Goal: Task Accomplishment & Management: Complete application form

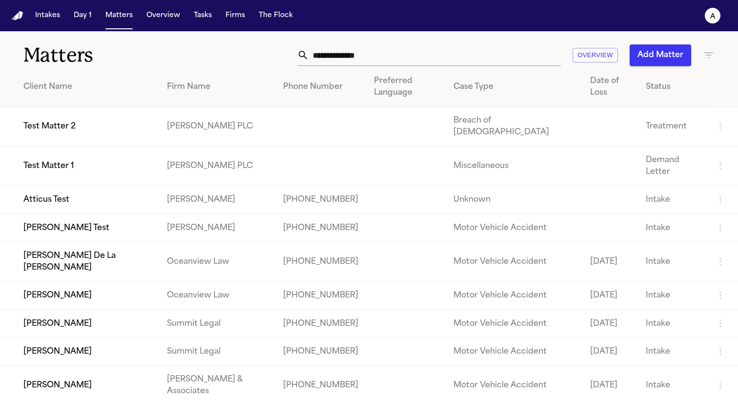
click at [53, 186] on td "Atticus Test" at bounding box center [79, 200] width 159 height 28
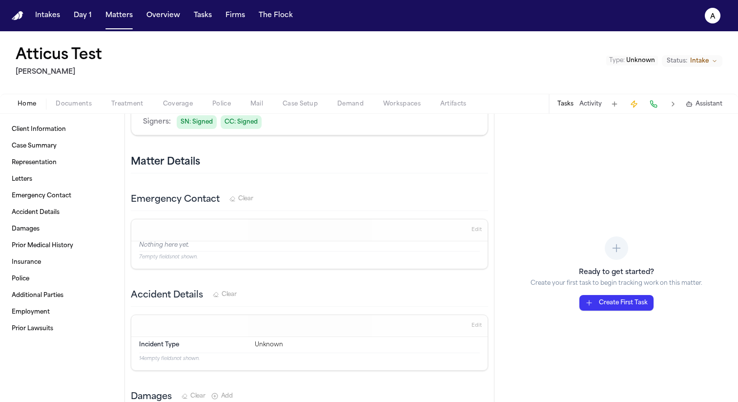
scroll to position [294, 0]
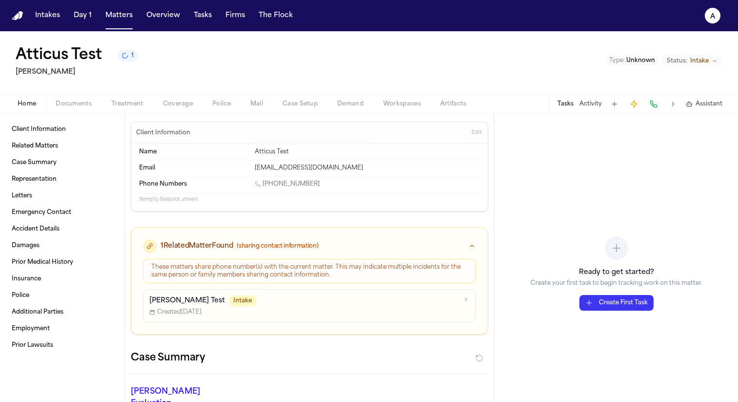
click at [20, 20] on nav "Intakes Day 1 Matters Overview Tasks Firms The Flock a" at bounding box center [369, 15] width 738 height 31
click at [18, 14] on img "Home" at bounding box center [18, 15] width 12 height 9
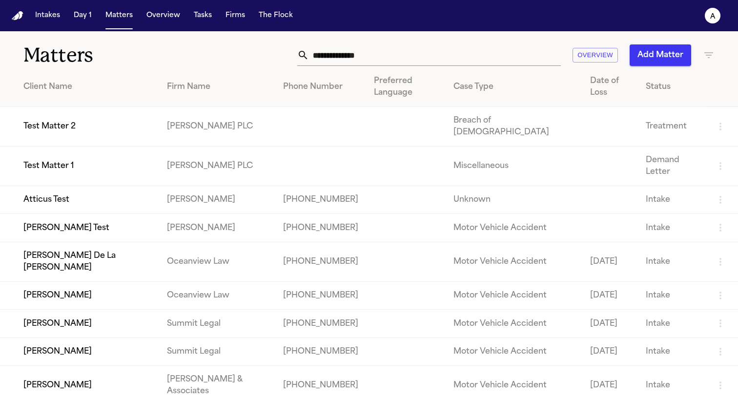
click at [670, 54] on button "Add Matter" at bounding box center [661, 54] width 62 height 21
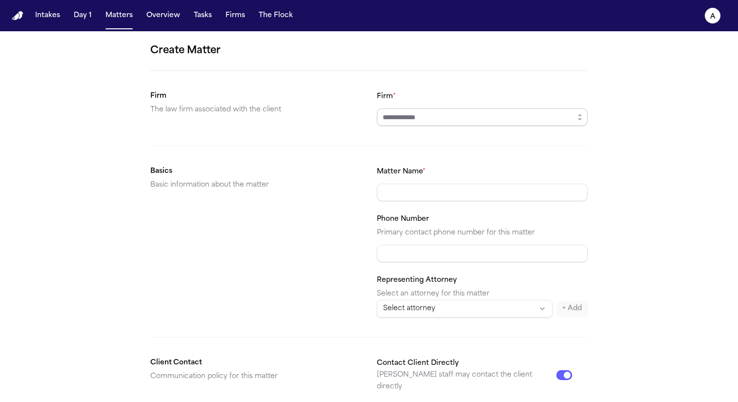
click at [425, 121] on input "Firm *" at bounding box center [482, 117] width 211 height 18
type input "*****"
click at [449, 187] on input "Matter Name *" at bounding box center [482, 193] width 211 height 18
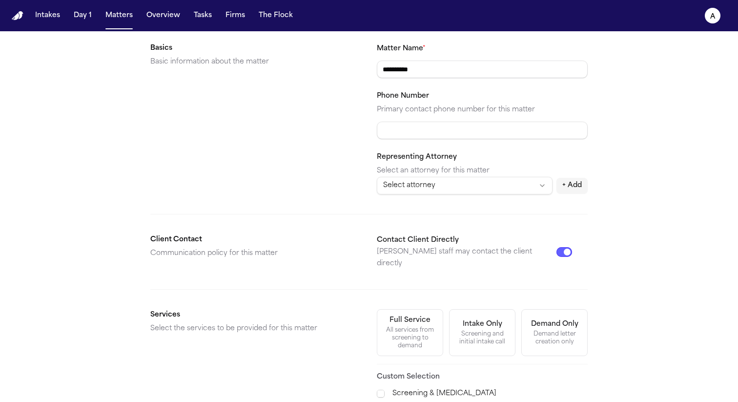
scroll to position [136, 0]
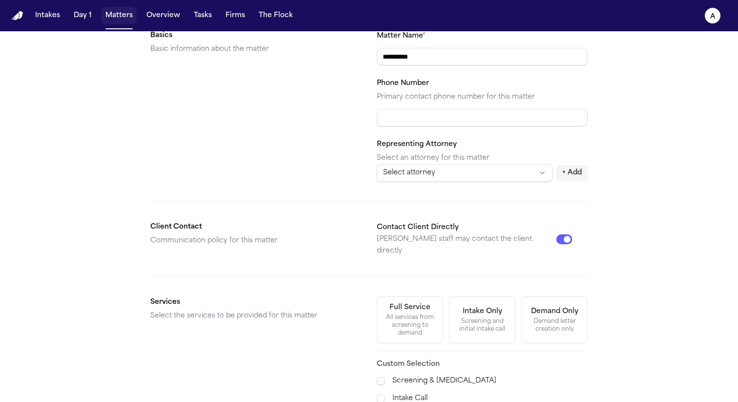
type input "**********"
click at [119, 15] on button "Matters" at bounding box center [119, 16] width 35 height 18
click at [437, 121] on input "Phone Number" at bounding box center [482, 118] width 211 height 18
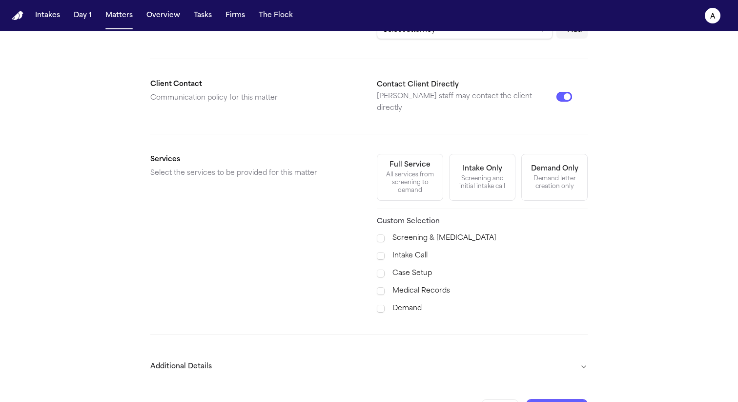
scroll to position [294, 0]
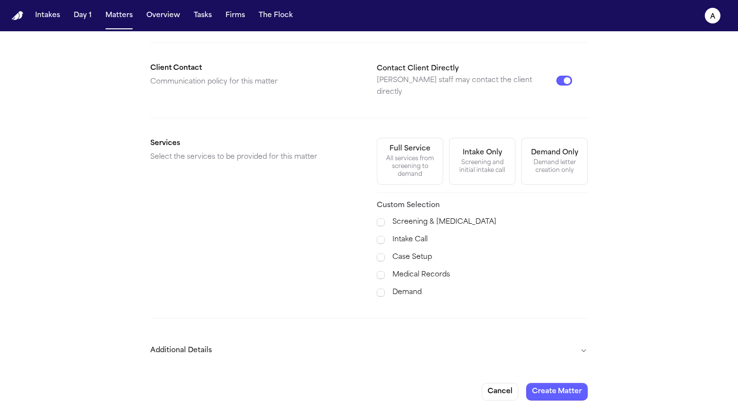
type input "**********"
click at [563, 383] on button "Create Matter" at bounding box center [557, 392] width 62 height 18
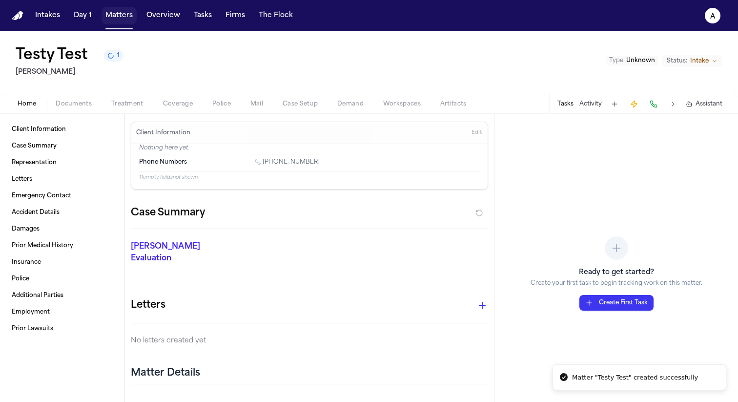
click at [118, 22] on button "Matters" at bounding box center [119, 16] width 35 height 18
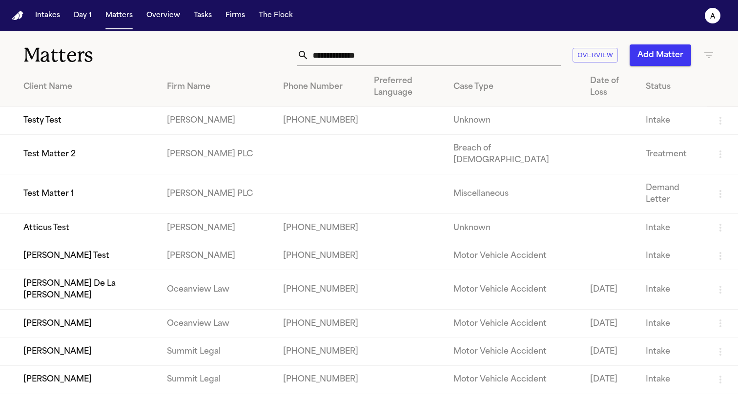
click at [49, 107] on td "Testy Test" at bounding box center [79, 121] width 159 height 28
drag, startPoint x: 299, startPoint y: 112, endPoint x: 228, endPoint y: 105, distance: 71.6
click at [275, 107] on td "[PHONE_NUMBER]" at bounding box center [320, 121] width 91 height 28
copy td "[PHONE_NUMBER]"
click at [63, 242] on td "[PERSON_NAME] Test" at bounding box center [79, 256] width 159 height 28
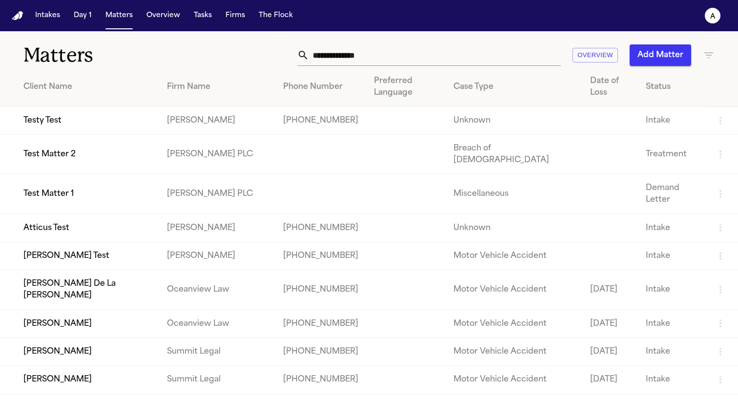
click at [48, 107] on td "Testy Test" at bounding box center [79, 121] width 159 height 28
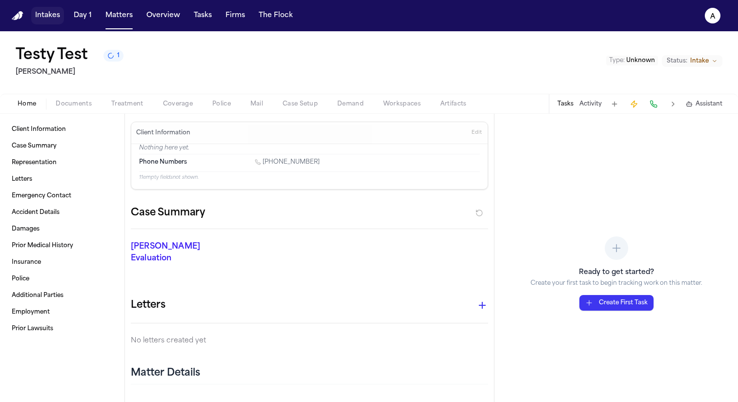
click at [43, 18] on button "Intakes" at bounding box center [47, 16] width 33 height 18
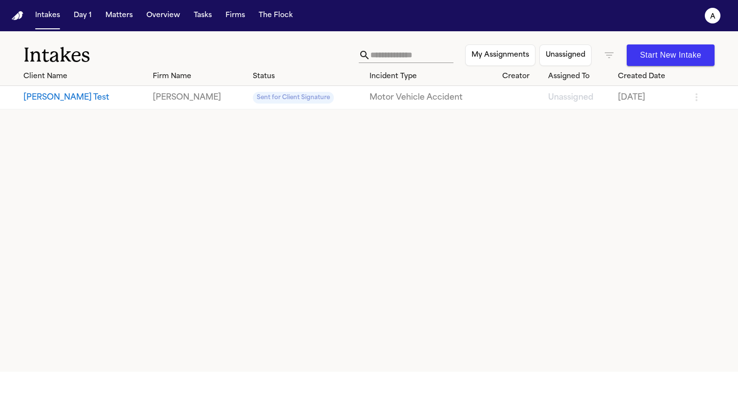
click at [672, 49] on button "Start New Intake" at bounding box center [671, 54] width 88 height 21
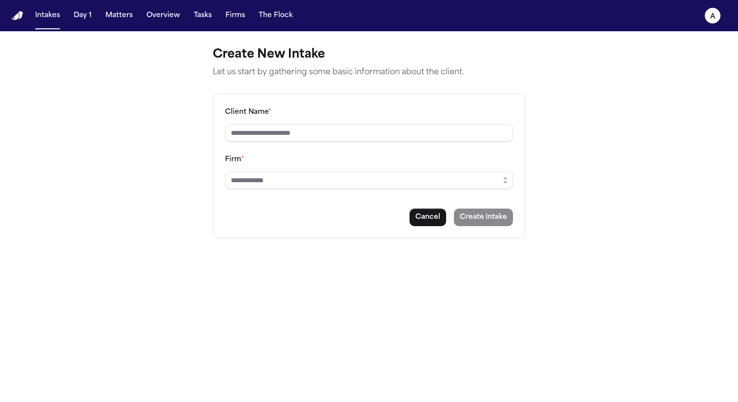
click at [307, 138] on input "Client Name *" at bounding box center [369, 133] width 288 height 18
type input "********"
click at [280, 183] on input "Firm *" at bounding box center [369, 180] width 288 height 18
type input "*****"
click at [499, 217] on button "Create Intake" at bounding box center [483, 217] width 59 height 18
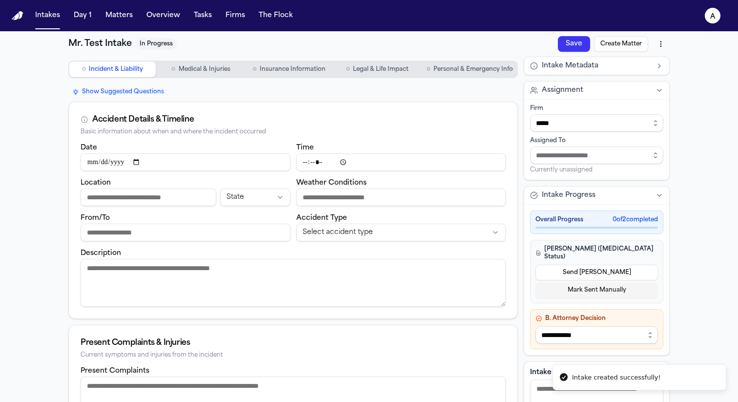
click at [478, 76] on button "○ Personal & Emergency Info" at bounding box center [470, 70] width 94 height 16
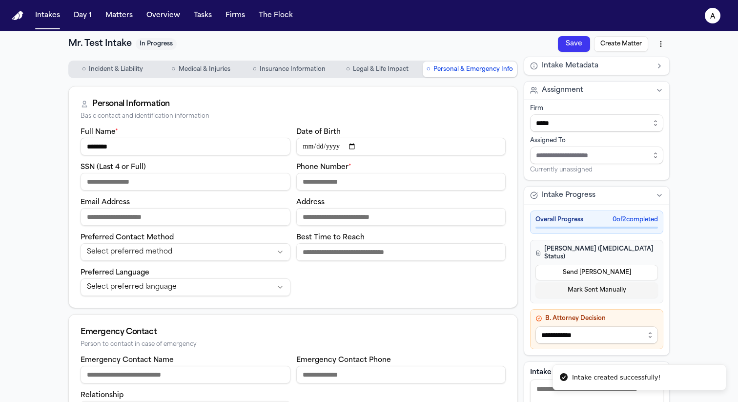
click at [349, 179] on input "Phone Number *" at bounding box center [401, 182] width 210 height 18
paste input "**********"
click at [302, 184] on input "**********" at bounding box center [401, 182] width 210 height 18
type input "**********"
click at [579, 34] on div "**********" at bounding box center [369, 252] width 625 height 443
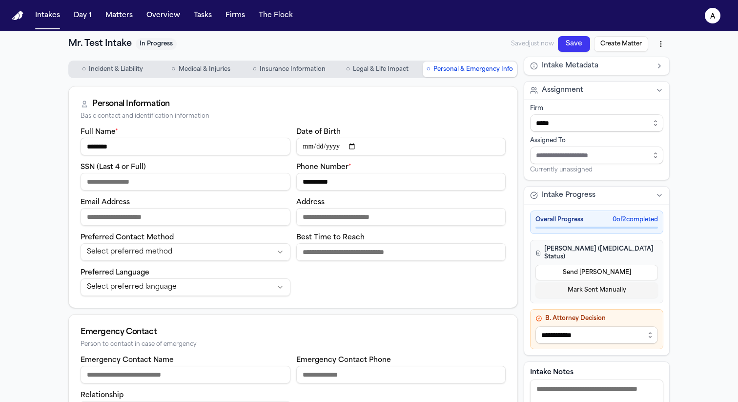
click at [579, 37] on button "Save" at bounding box center [574, 44] width 32 height 16
click at [621, 44] on button "Create Matter" at bounding box center [621, 44] width 54 height 16
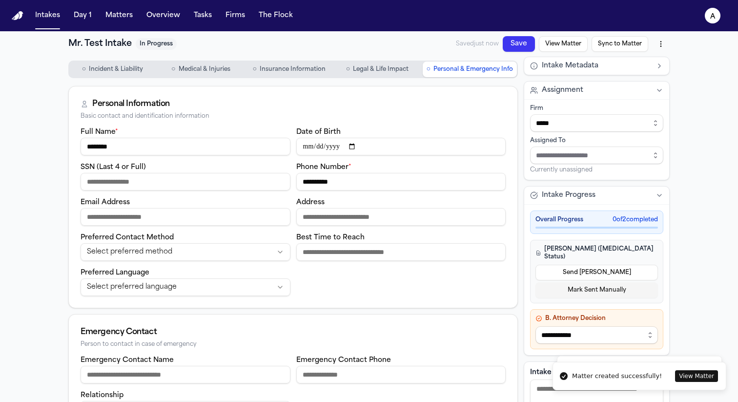
click at [621, 44] on button "Sync to Matter" at bounding box center [620, 44] width 57 height 16
click at [126, 15] on button "Matters" at bounding box center [119, 16] width 35 height 18
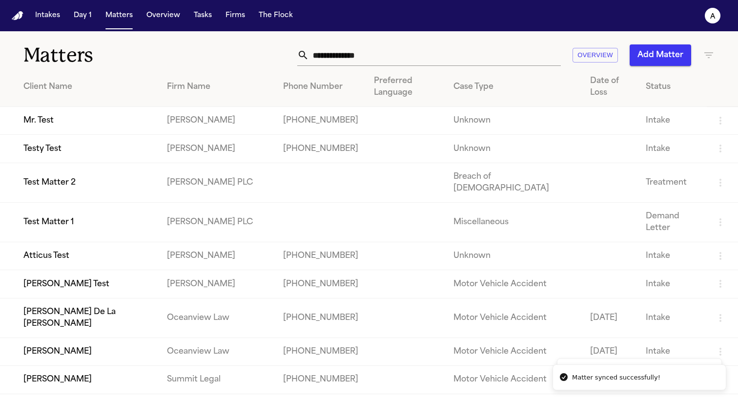
click at [60, 111] on td "Mr. Test" at bounding box center [79, 121] width 159 height 28
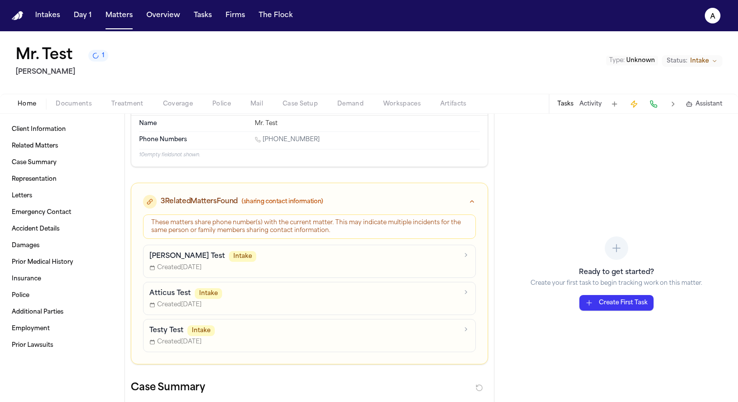
scroll to position [37, 0]
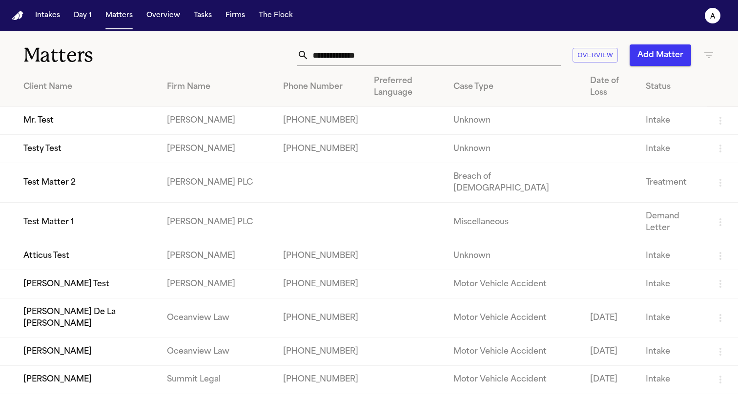
click at [59, 142] on td "Testy Test" at bounding box center [79, 149] width 159 height 28
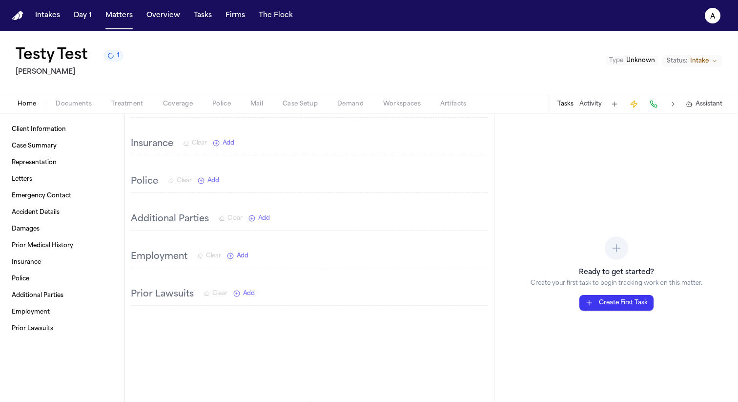
scroll to position [417, 0]
drag, startPoint x: 72, startPoint y: 57, endPoint x: 11, endPoint y: 57, distance: 61.0
click at [11, 57] on div "Testy Test 1 Hecht Type : Unknown Status: Intake" at bounding box center [369, 62] width 738 height 62
copy h1 "Testy Test"
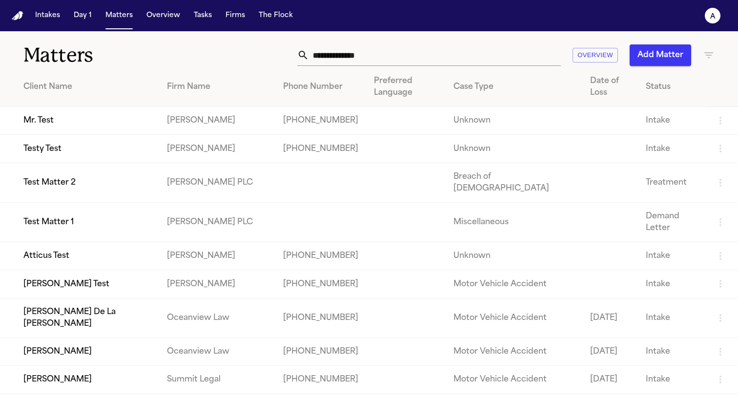
click at [45, 111] on td "Mr. Test" at bounding box center [79, 121] width 159 height 28
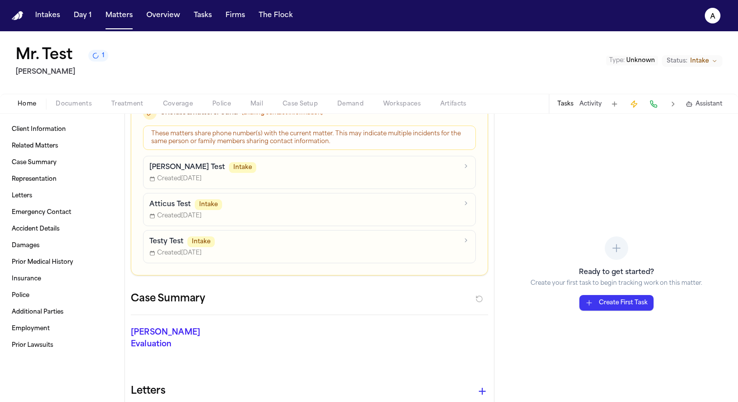
scroll to position [132, 0]
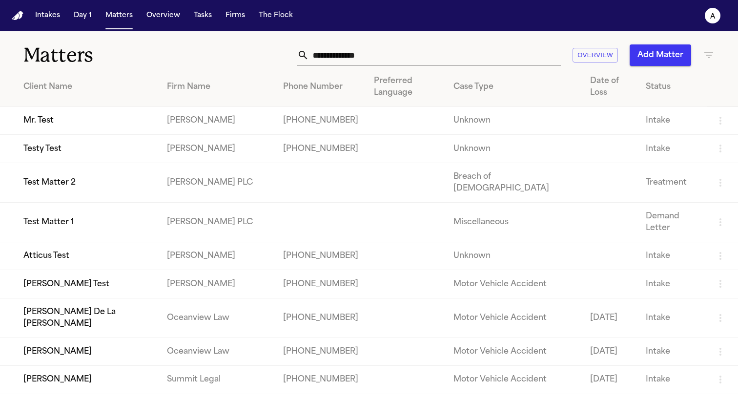
click at [50, 107] on td "Mr. Test" at bounding box center [79, 121] width 159 height 28
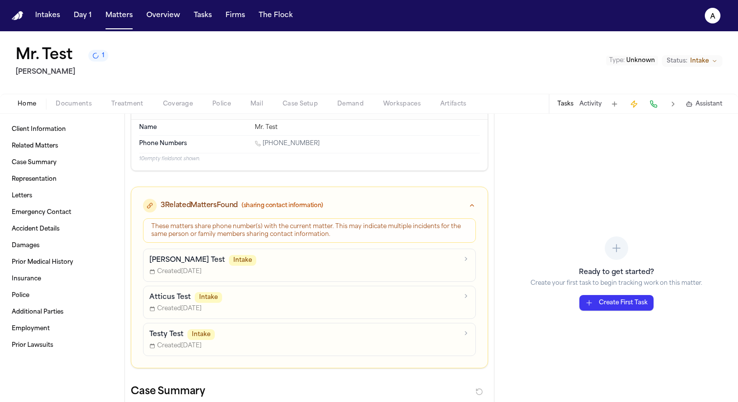
scroll to position [30, 0]
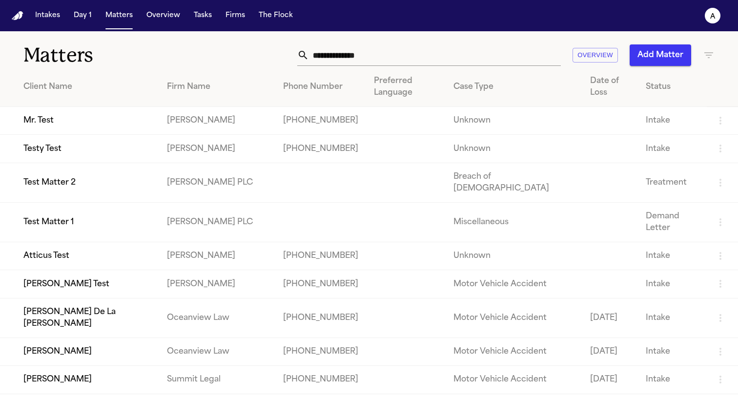
click at [55, 141] on td "Testy Test" at bounding box center [79, 149] width 159 height 28
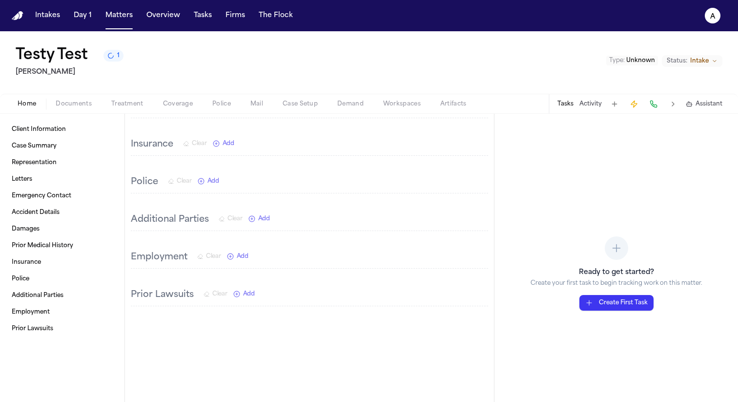
scroll to position [509, 0]
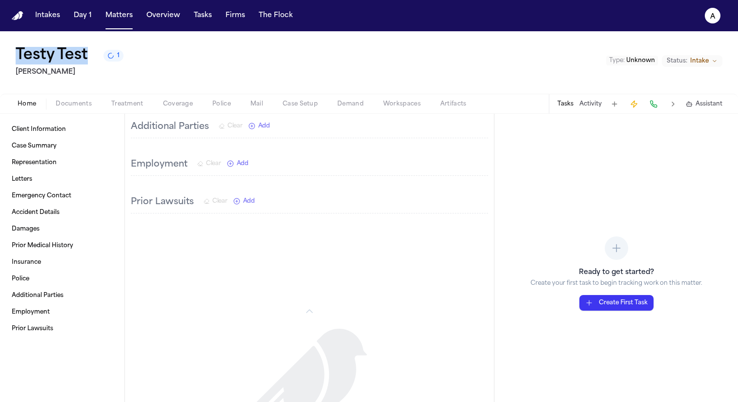
drag, startPoint x: 94, startPoint y: 55, endPoint x: 0, endPoint y: 55, distance: 93.7
click at [0, 55] on div "Testy Test 1 Hecht Type : Unknown Status: Intake" at bounding box center [369, 62] width 738 height 62
copy h1 "Testy Test"
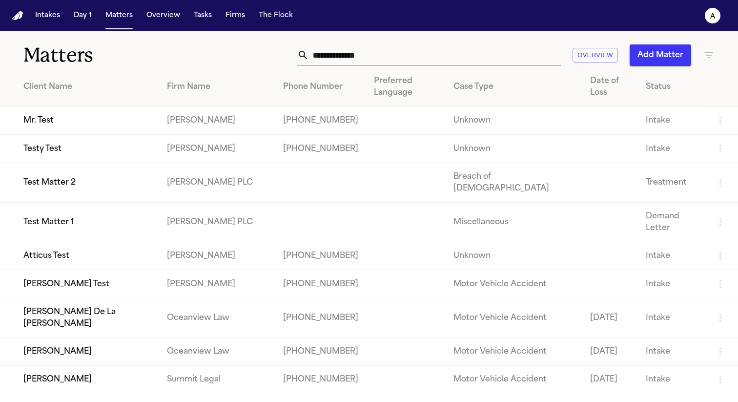
click at [62, 242] on td "Atticus Test" at bounding box center [79, 256] width 159 height 28
click at [45, 107] on td "Mr. Test" at bounding box center [79, 121] width 159 height 28
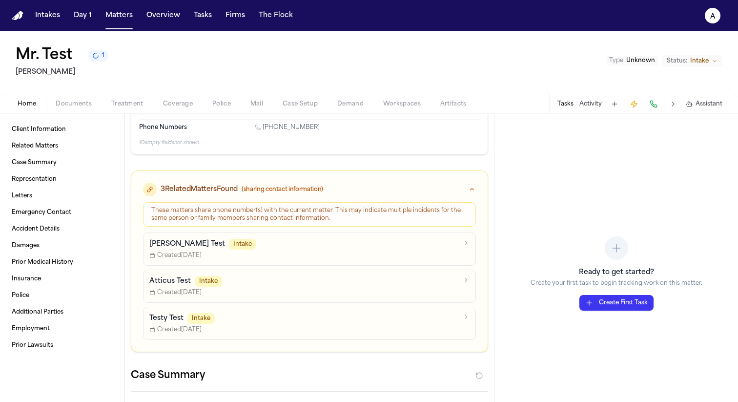
scroll to position [44, 0]
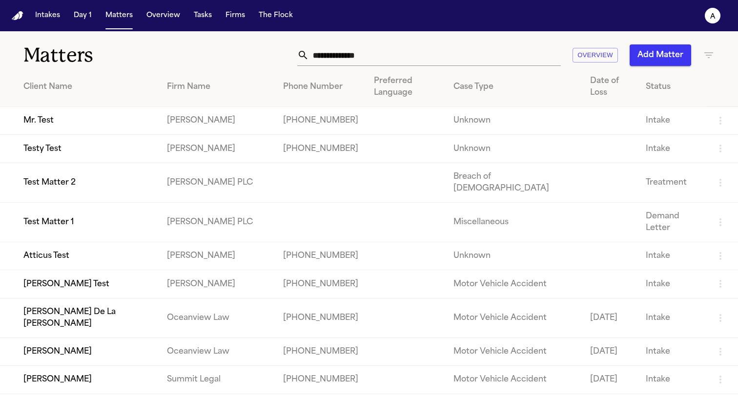
click at [54, 242] on td "Atticus Test" at bounding box center [79, 256] width 159 height 28
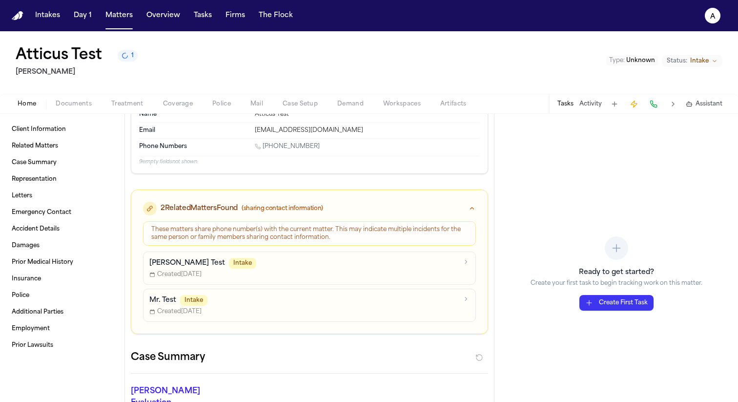
scroll to position [38, 0]
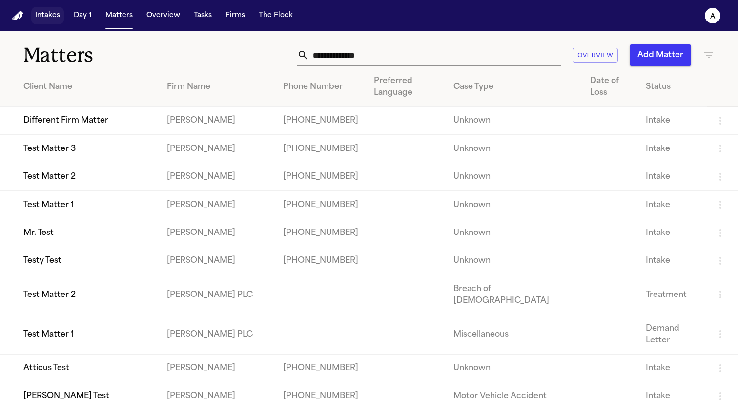
click at [49, 17] on button "Intakes" at bounding box center [47, 16] width 33 height 18
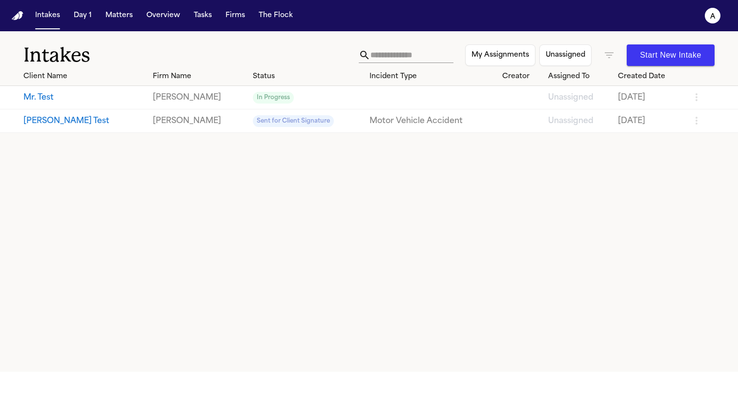
click at [114, 17] on button "Matters" at bounding box center [119, 16] width 35 height 18
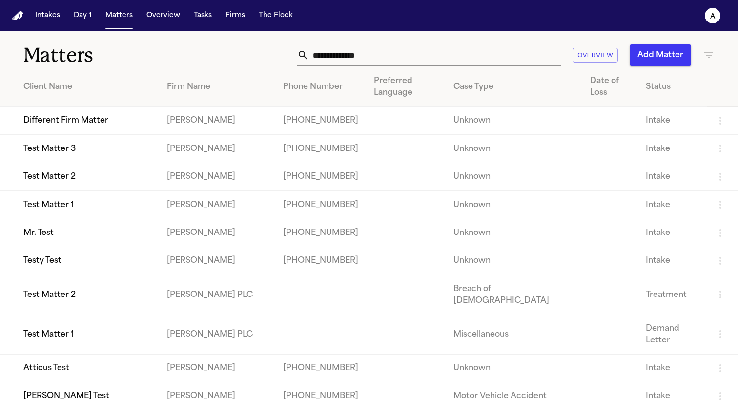
click at [51, 253] on td "Testy Test" at bounding box center [79, 261] width 159 height 28
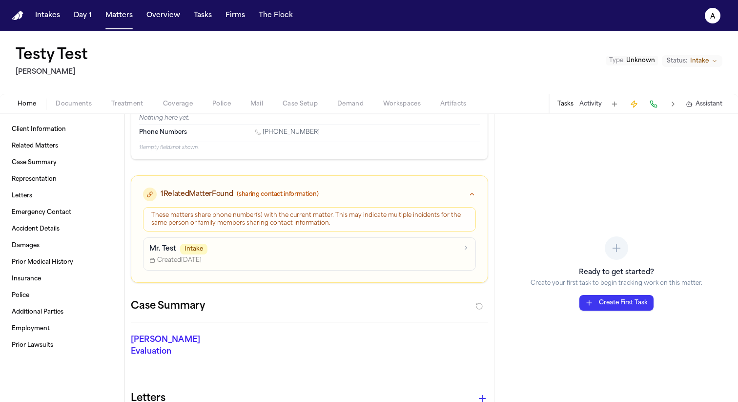
scroll to position [29, 0]
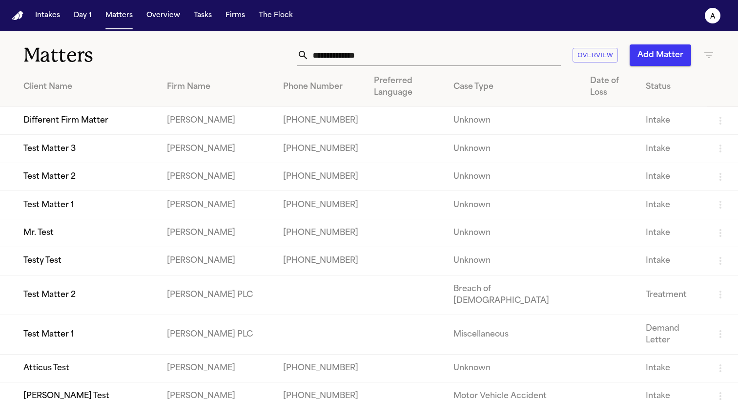
click at [56, 113] on td "Different Firm Matter" at bounding box center [79, 121] width 159 height 28
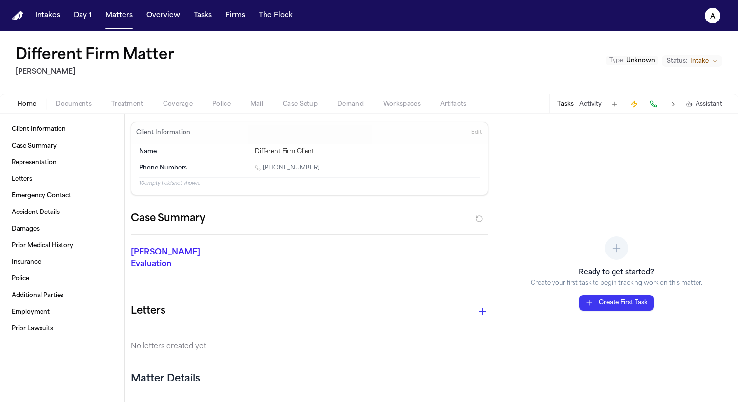
click at [179, 104] on span "Coverage" at bounding box center [178, 104] width 30 height 8
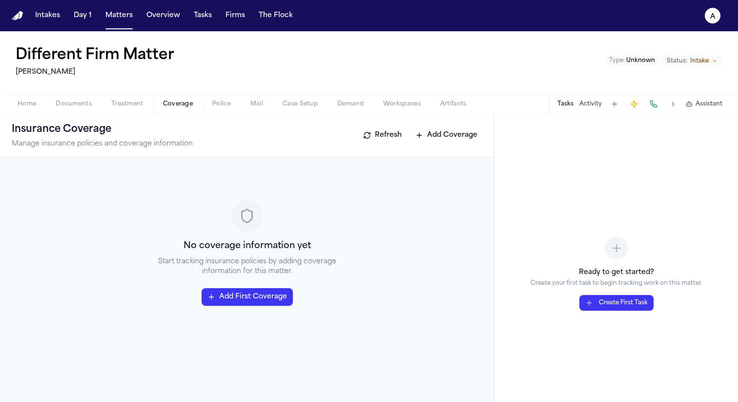
click at [454, 140] on button "Add Coverage" at bounding box center [447, 135] width 72 height 16
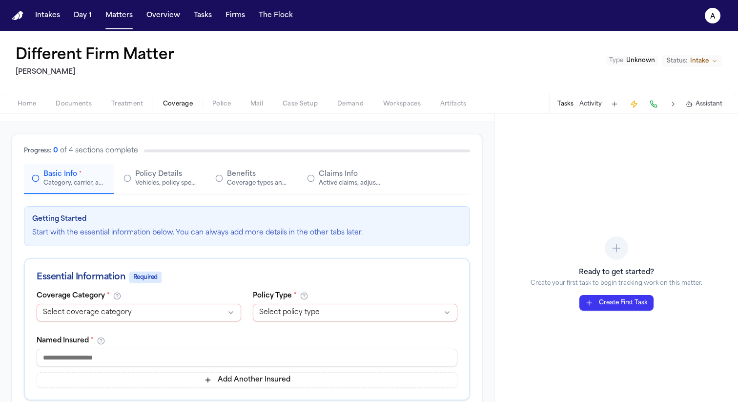
scroll to position [41, 0]
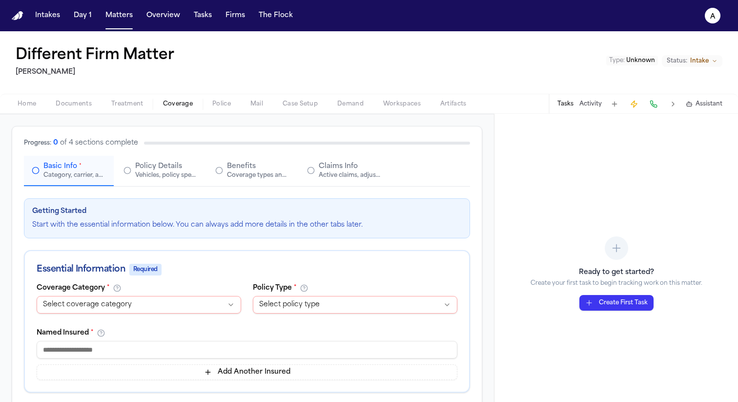
click at [185, 166] on div "Policy Details Vehicles, policy specifics, and additional details" at bounding box center [166, 171] width 62 height 18
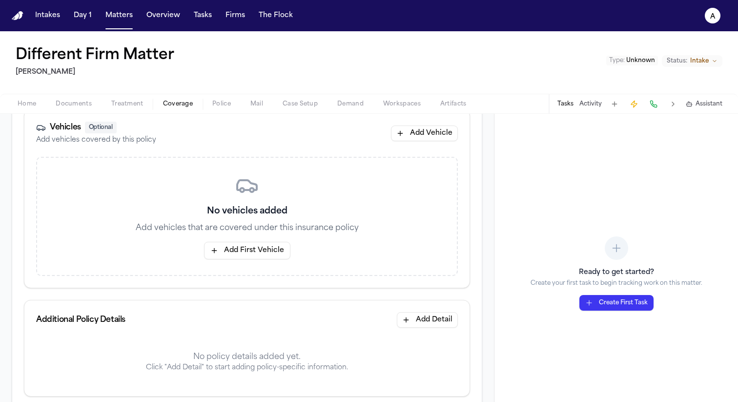
scroll to position [0, 0]
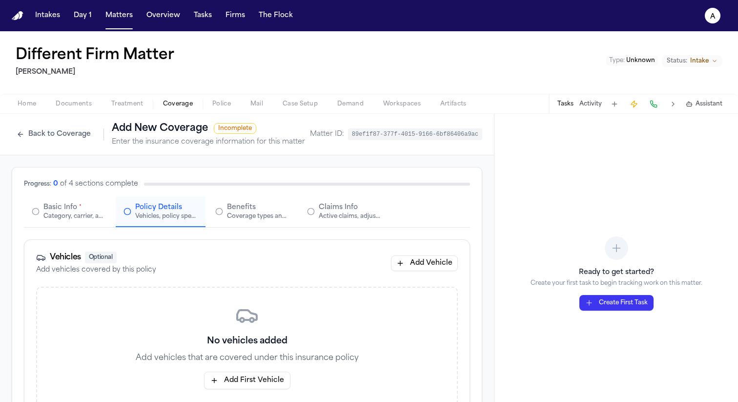
click at [83, 214] on div "Category, carrier, and policy holder information" at bounding box center [74, 216] width 62 height 8
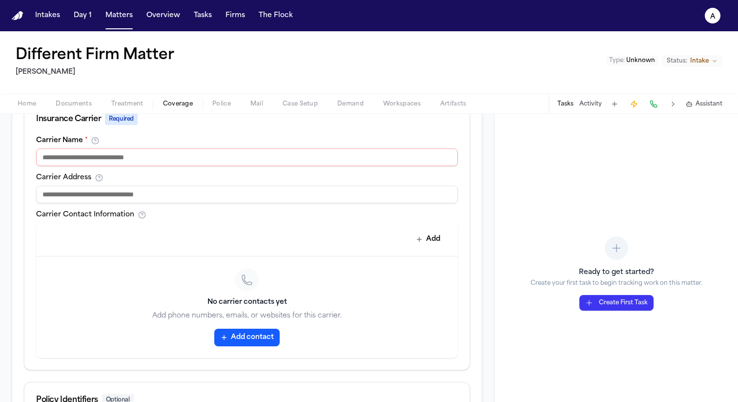
scroll to position [315, 0]
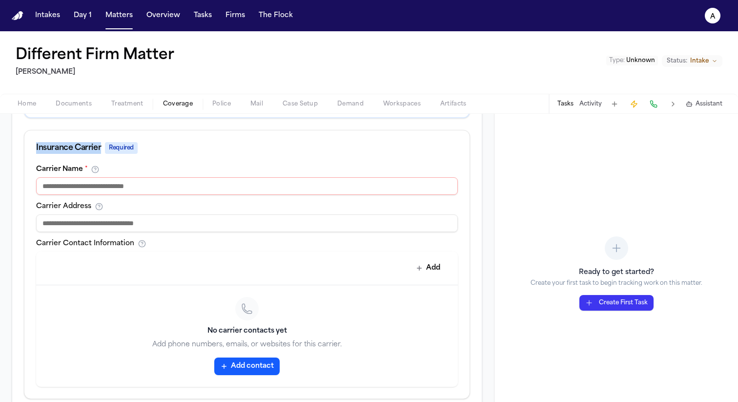
drag, startPoint x: 104, startPoint y: 147, endPoint x: 37, endPoint y: 146, distance: 67.9
click at [37, 146] on div "Insurance Carrier Required" at bounding box center [247, 148] width 422 height 12
copy div "Insurance Carrier"
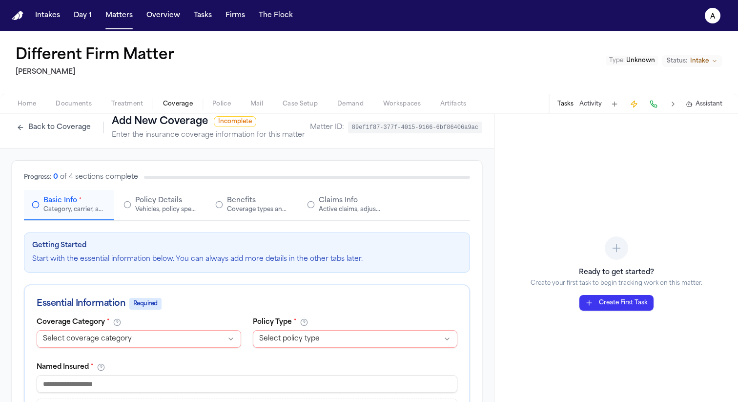
scroll to position [0, 0]
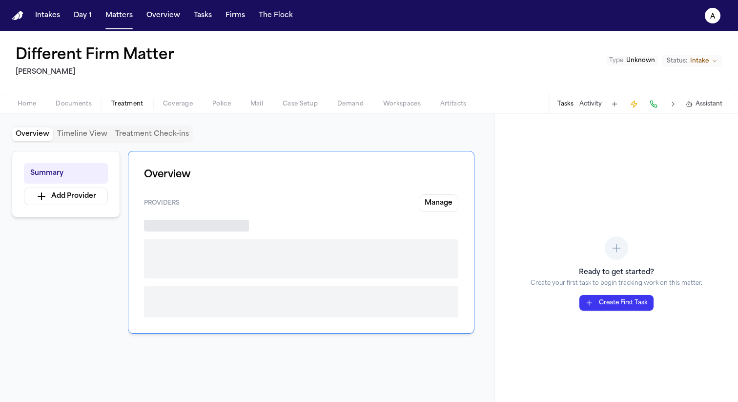
click at [128, 104] on span "Treatment" at bounding box center [127, 104] width 32 height 8
